Goal: Information Seeking & Learning: Understand process/instructions

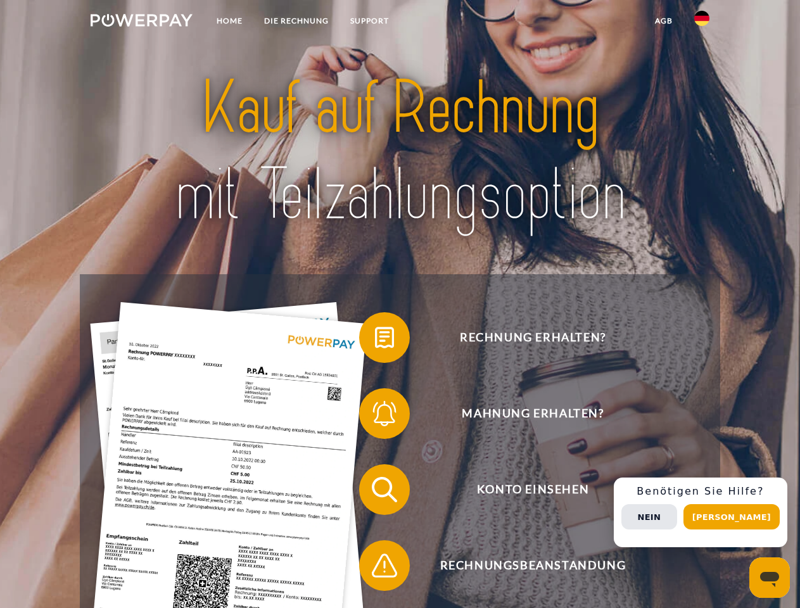
click at [141, 22] on img at bounding box center [142, 20] width 102 height 13
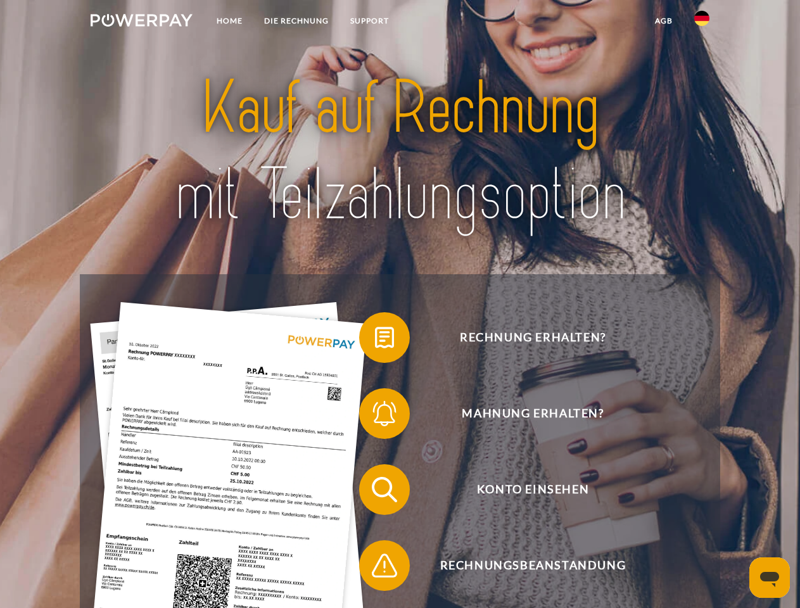
click at [702, 22] on img at bounding box center [701, 18] width 15 height 15
click at [663, 21] on link "agb" at bounding box center [663, 21] width 39 height 23
click at [375, 340] on span at bounding box center [365, 337] width 63 height 63
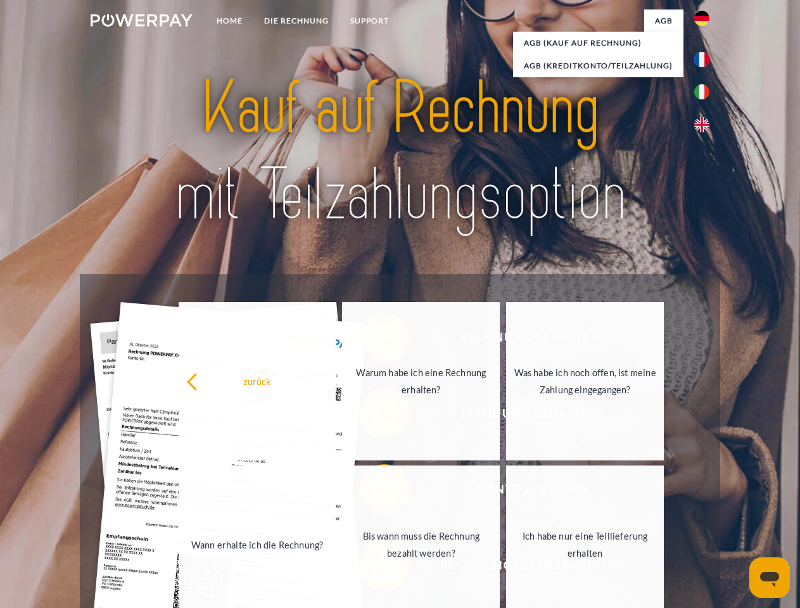
click at [375, 416] on div "Rechnung erhalten? Mahnung erhalten? Konto einsehen" at bounding box center [400, 527] width 640 height 507
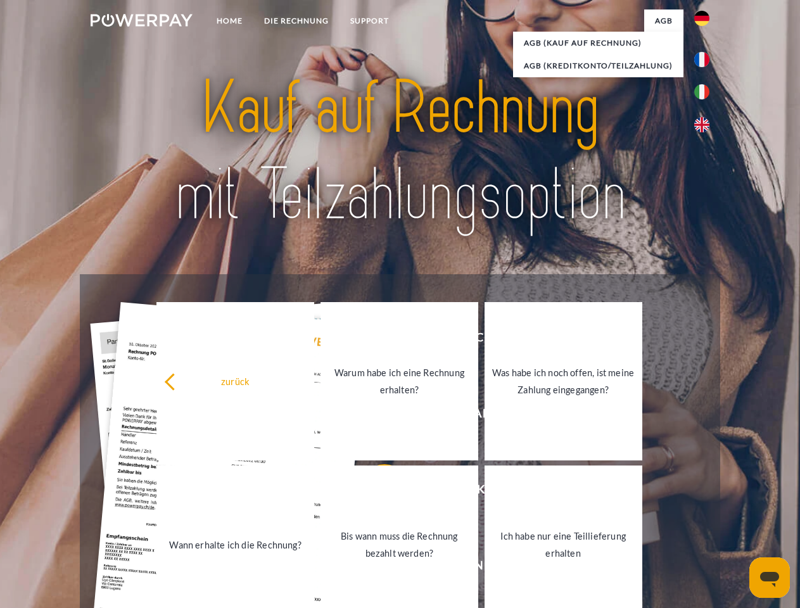
click at [375, 492] on link "Bis wann muss die Rechnung bezahlt werden?" at bounding box center [400, 545] width 158 height 158
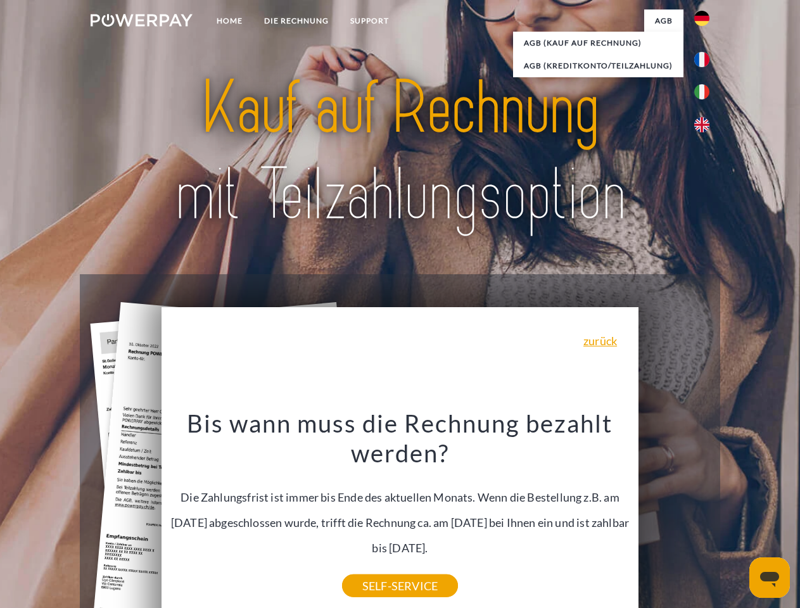
click at [705, 513] on div "Rechnung erhalten? Mahnung erhalten? Konto einsehen" at bounding box center [400, 527] width 640 height 507
click at [674, 515] on span "Konto einsehen" at bounding box center [533, 489] width 310 height 51
click at [736, 517] on header "Home DIE RECHNUNG SUPPORT" at bounding box center [400, 437] width 800 height 875
